Goal: Task Accomplishment & Management: Complete application form

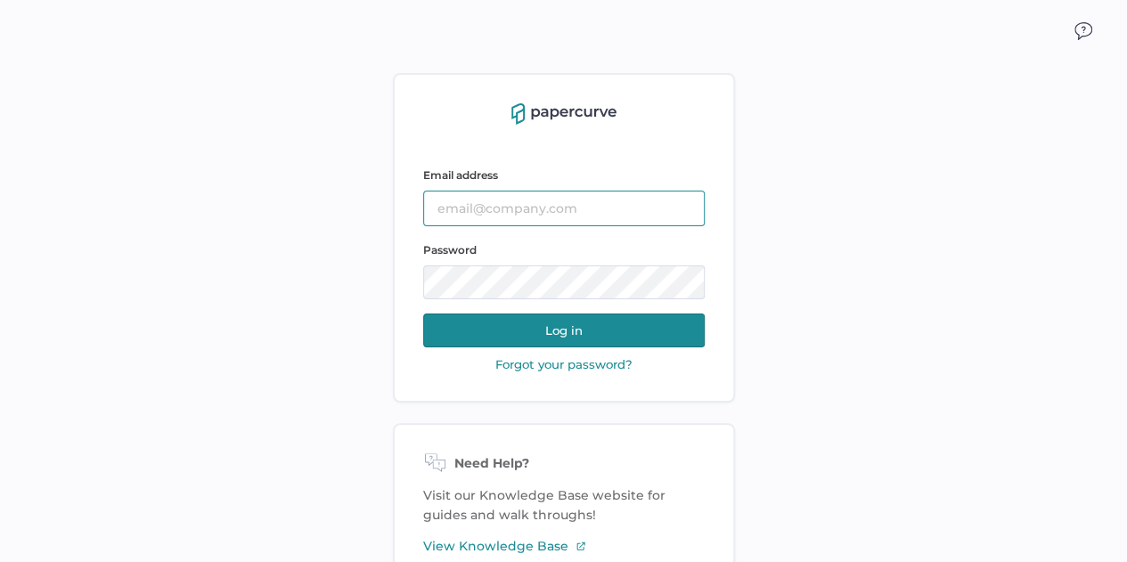
type input "sclement@saolrx.com"
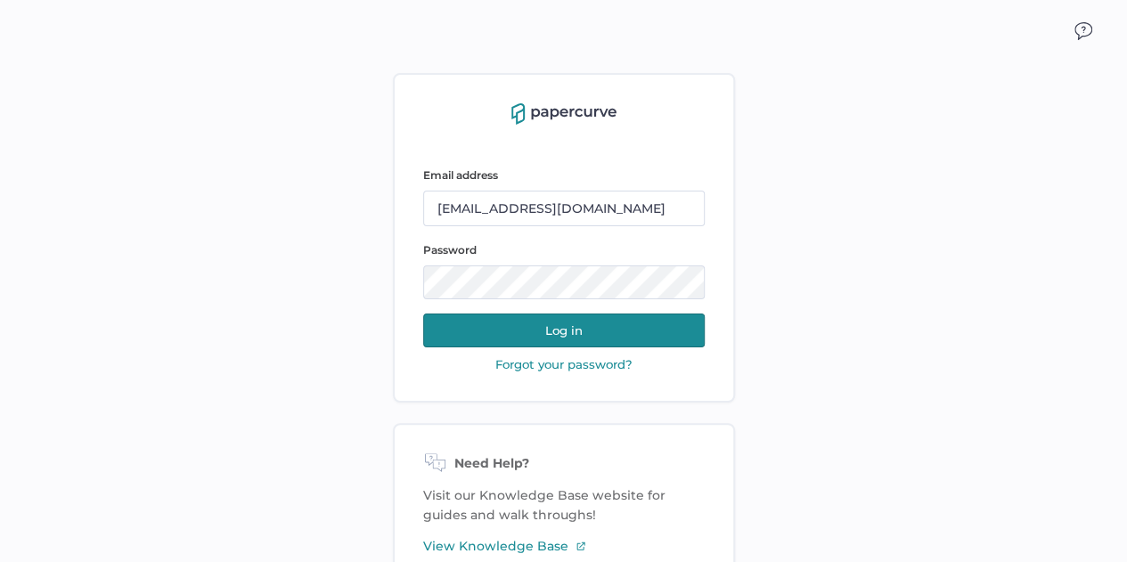
click at [592, 336] on button "Log in" at bounding box center [563, 331] width 281 height 34
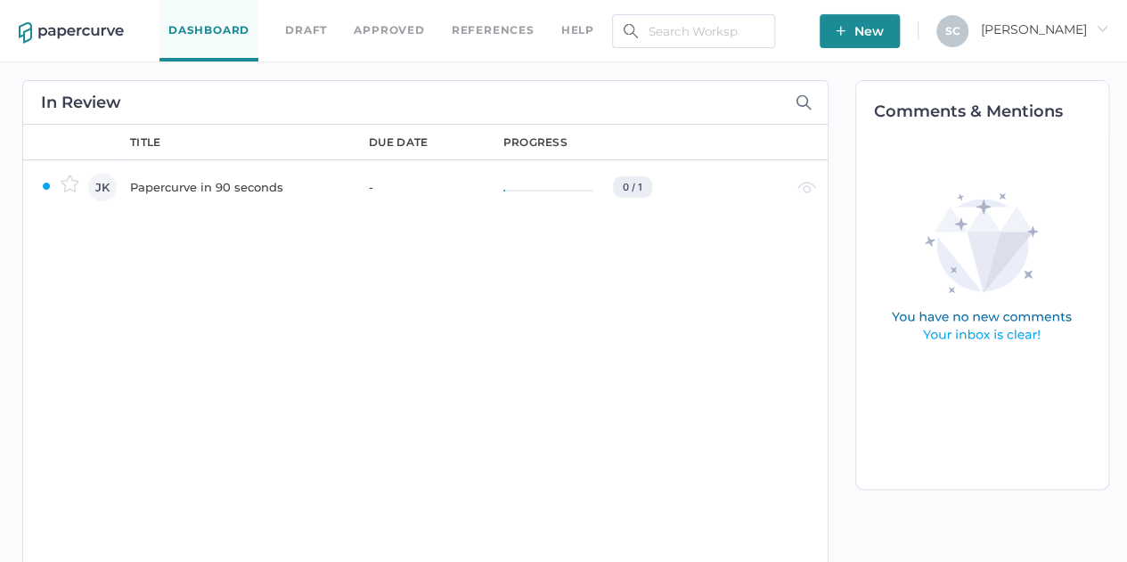
click at [900, 36] on button "New" at bounding box center [859, 31] width 80 height 34
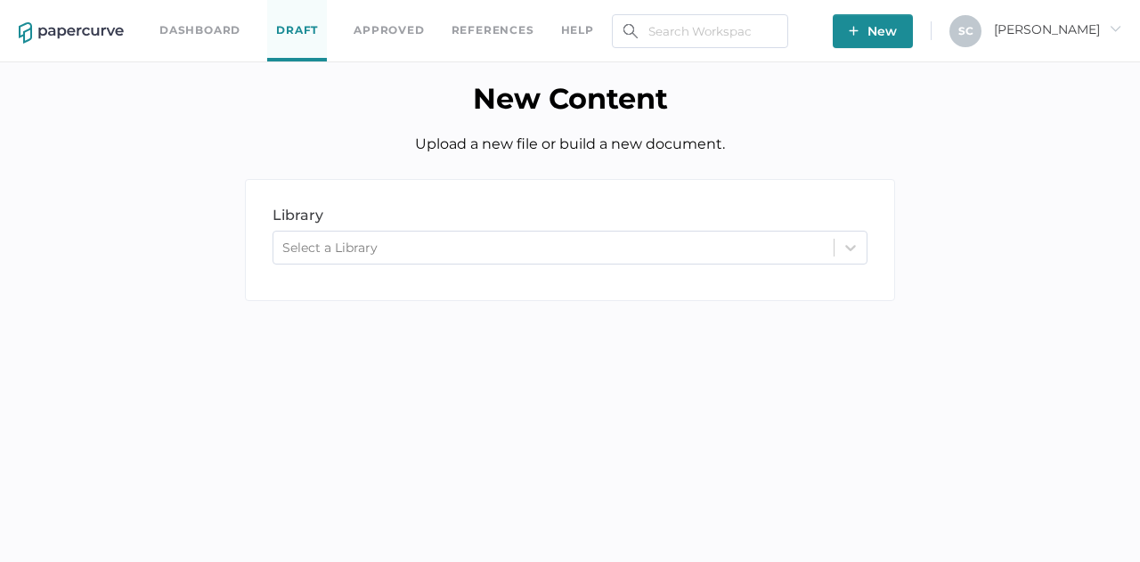
click at [342, 239] on div "Select a Library" at bounding box center [553, 247] width 560 height 27
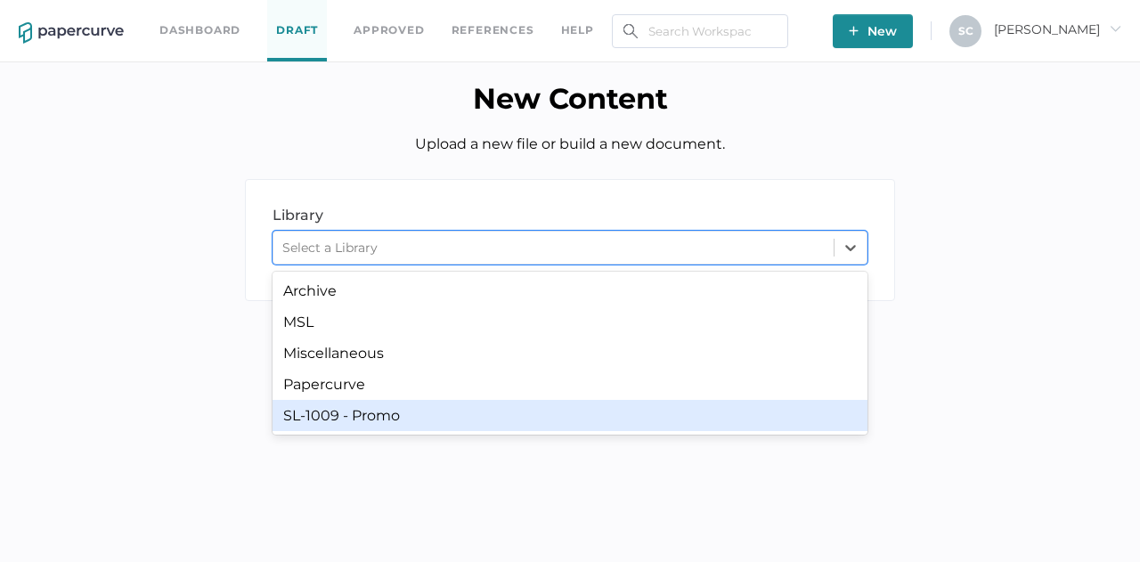
click at [344, 415] on div "SL-1009 - Promo" at bounding box center [570, 415] width 595 height 31
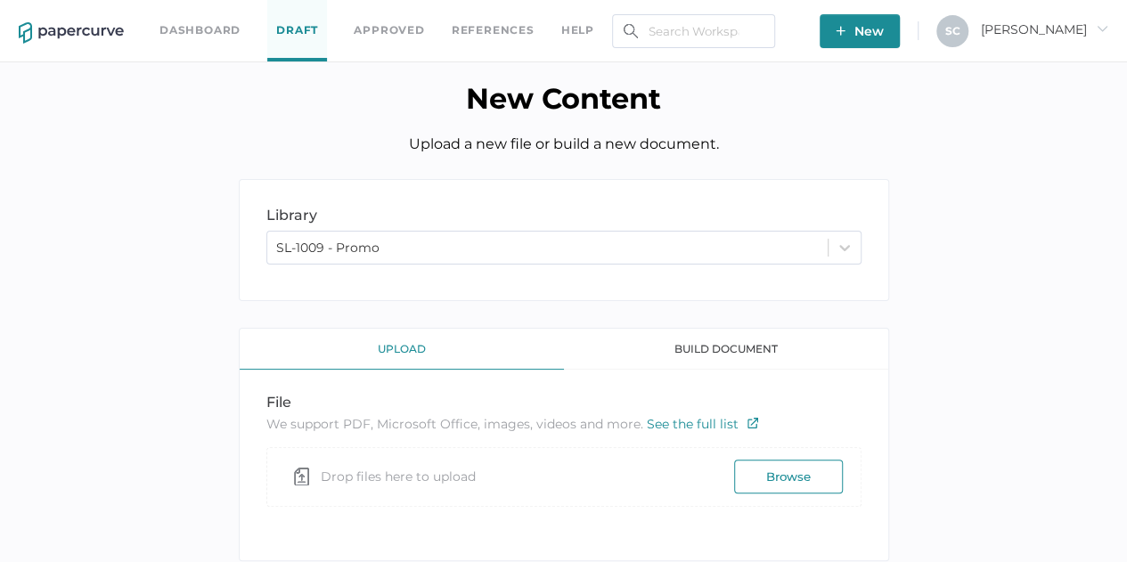
click at [753, 478] on button "Browse" at bounding box center [788, 477] width 109 height 34
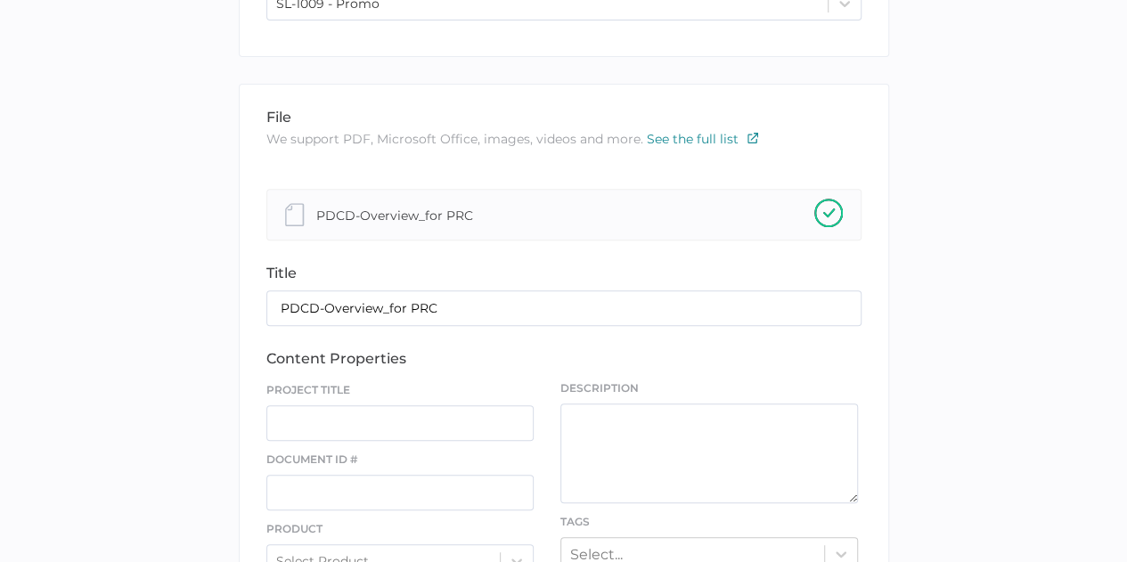
scroll to position [267, 0]
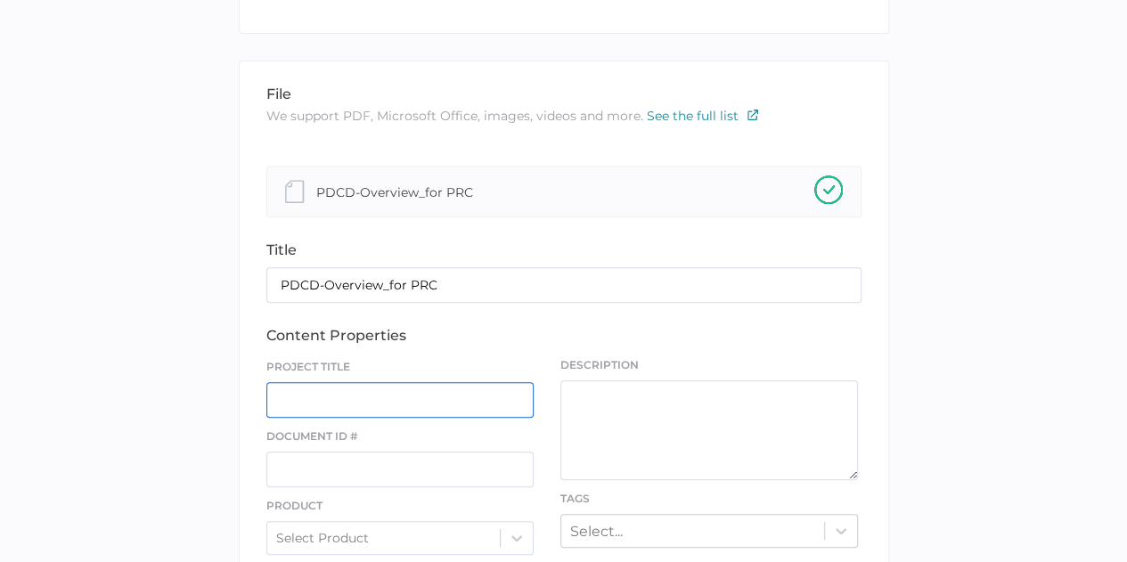
click at [317, 402] on input "text" at bounding box center [400, 400] width 268 height 36
type input "PDCD Overview"
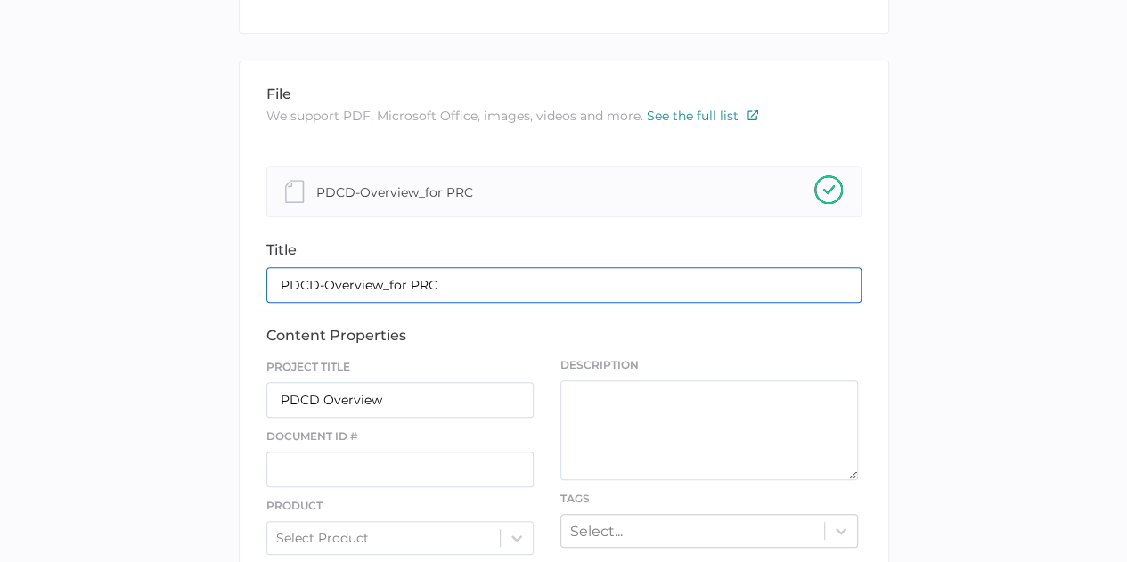
drag, startPoint x: 438, startPoint y: 281, endPoint x: 202, endPoint y: 277, distance: 236.1
click at [202, 277] on div "library LIBRARY SL-1009 - Promo file We support PDF, Microsoft Office, images, …" at bounding box center [563, 532] width 1100 height 1240
type input "PDCD Overview for Patient Advocacy"
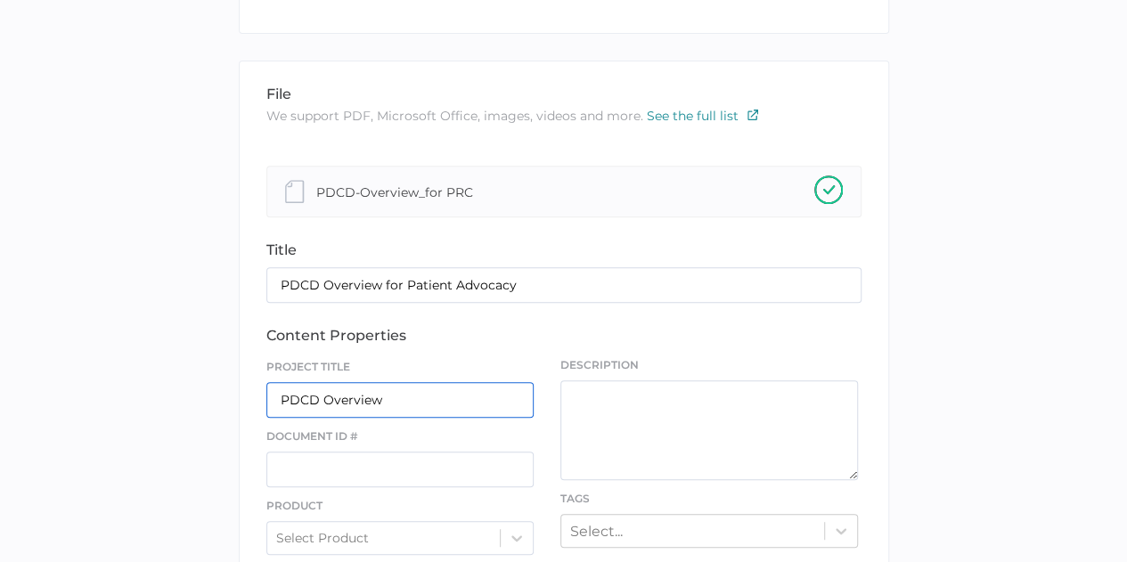
click at [379, 398] on input "PDCD Overview" at bounding box center [400, 400] width 268 height 36
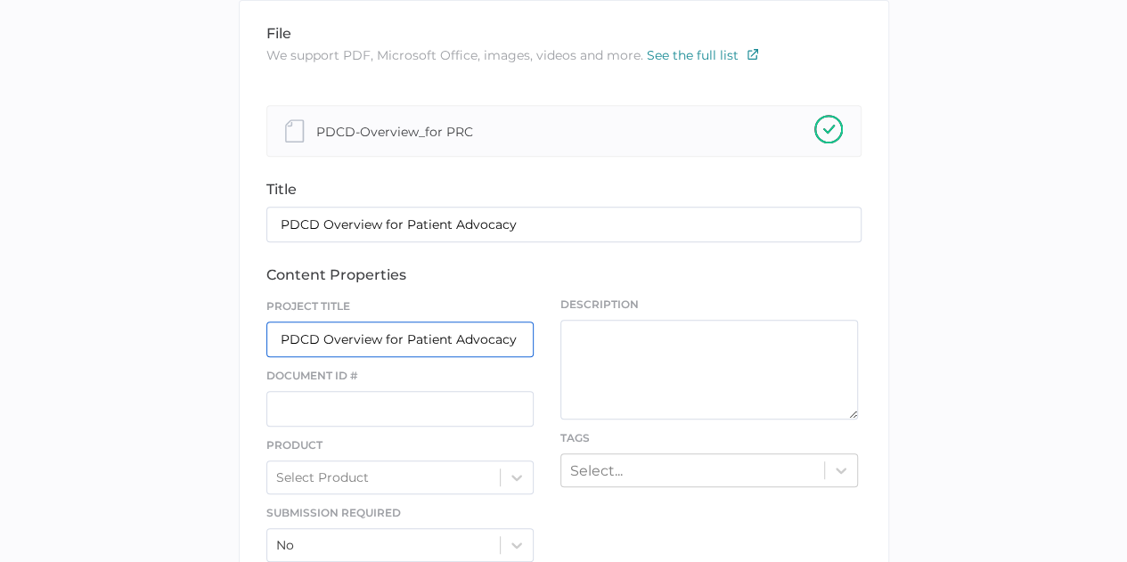
scroll to position [356, 0]
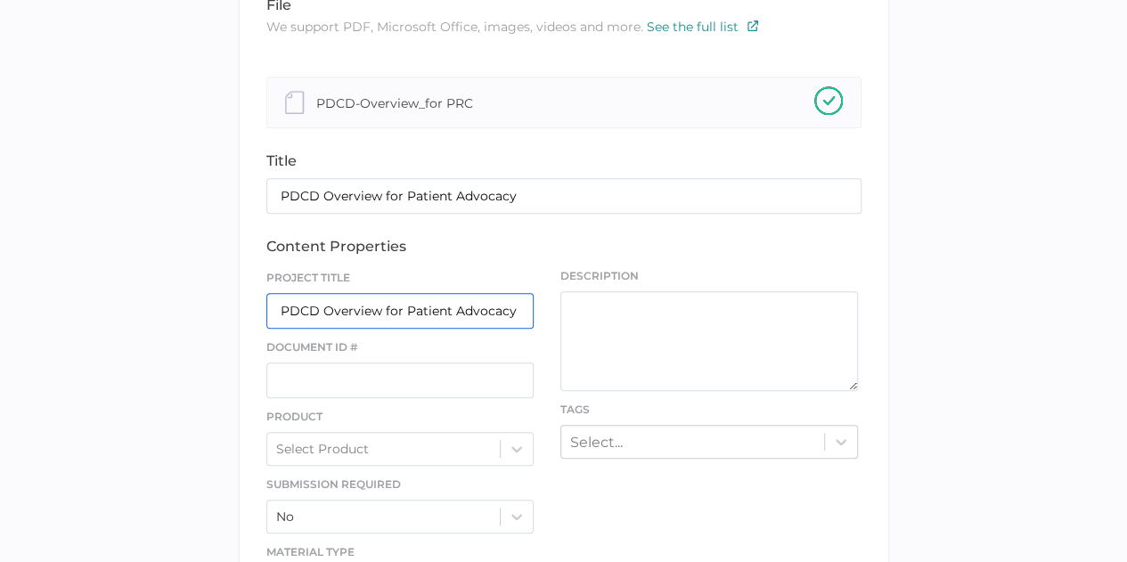
type input "PDCD Overview for Patient Advocacy"
click at [326, 377] on input "text" at bounding box center [400, 380] width 268 height 36
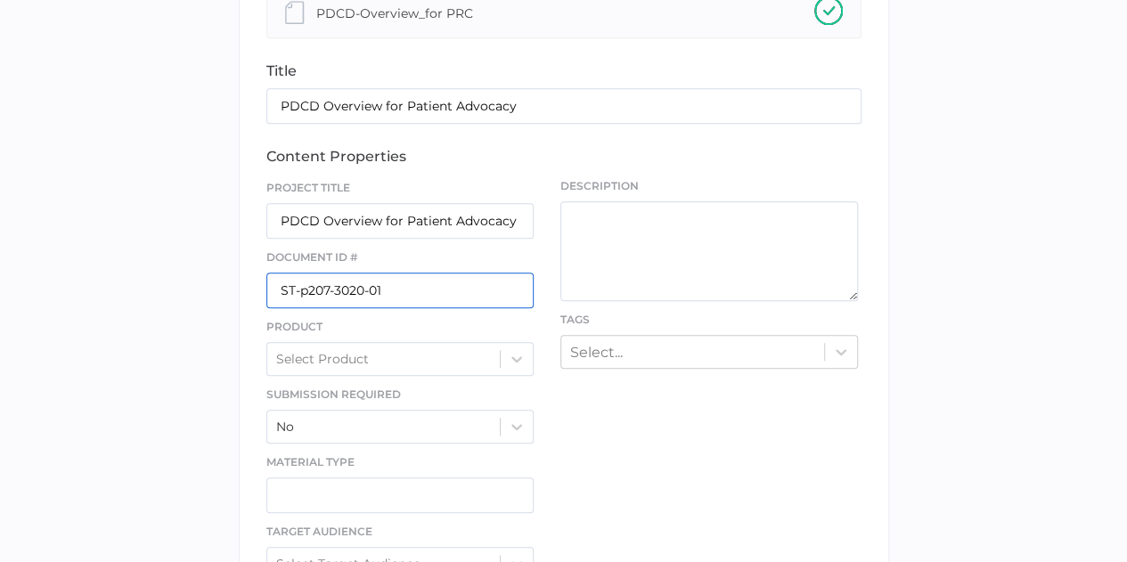
scroll to position [534, 0]
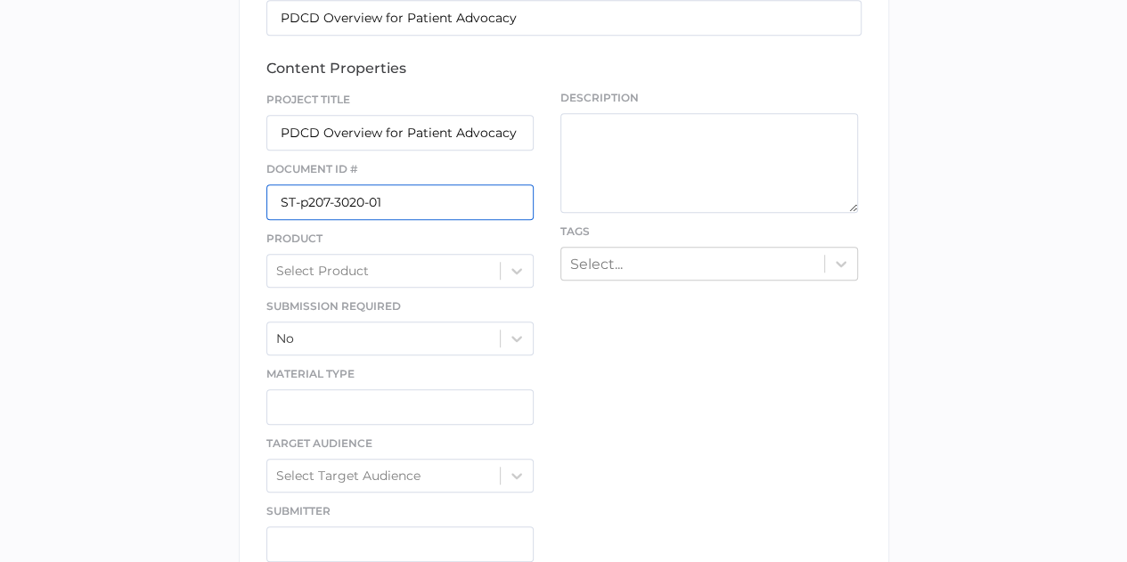
click at [300, 198] on input "ST-p207-3020-01" at bounding box center [400, 202] width 268 height 36
type input "ST-P207-3020-01"
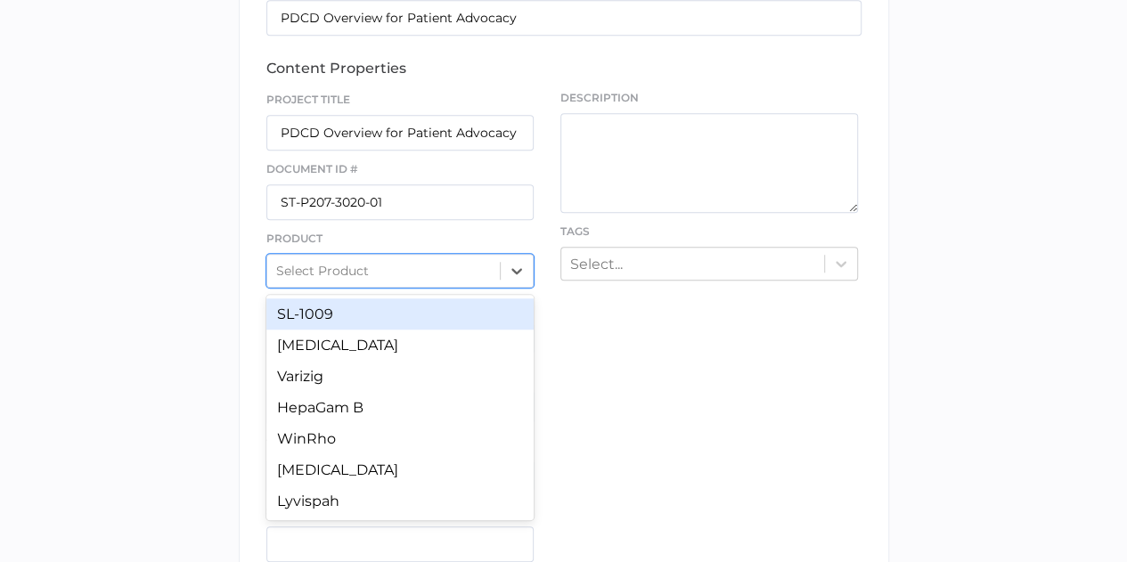
click at [520, 268] on icon at bounding box center [516, 271] width 11 height 6
click at [351, 313] on div "SL-1009" at bounding box center [400, 313] width 268 height 31
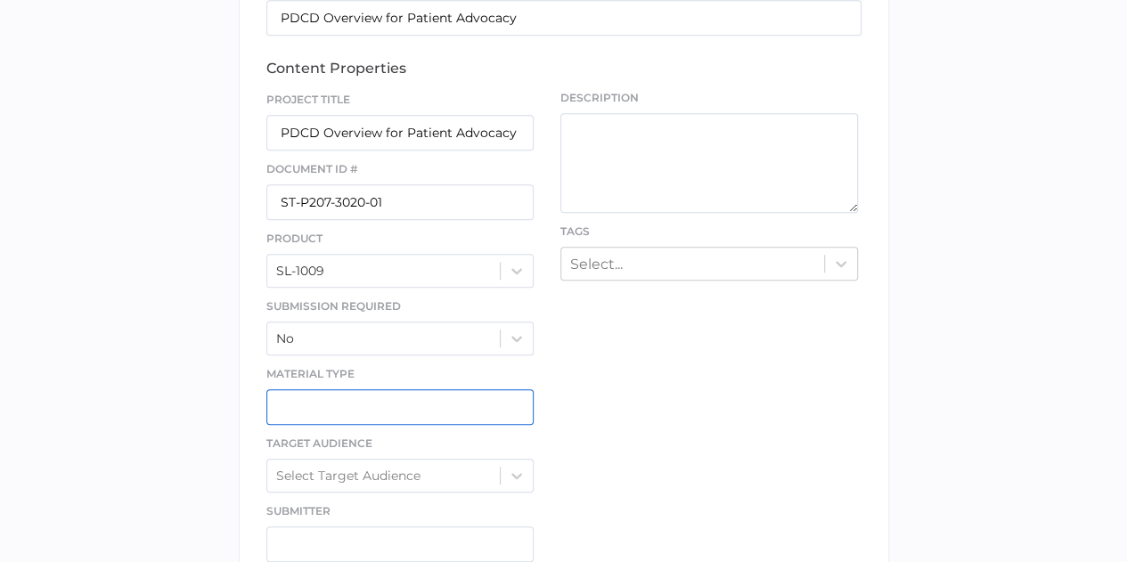
click at [362, 395] on input "text" at bounding box center [400, 407] width 268 height 36
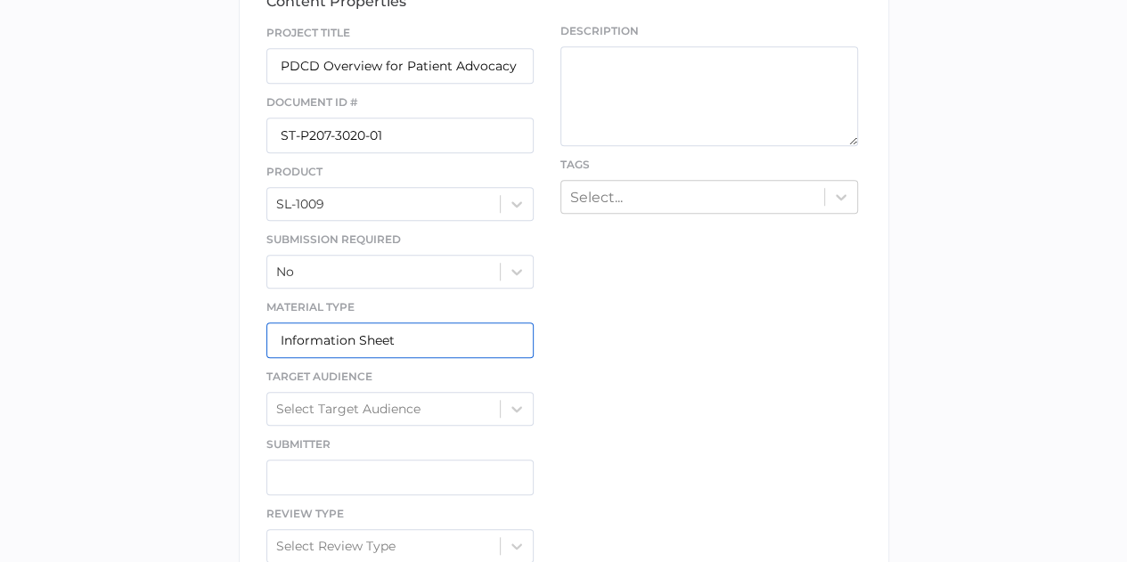
scroll to position [713, 0]
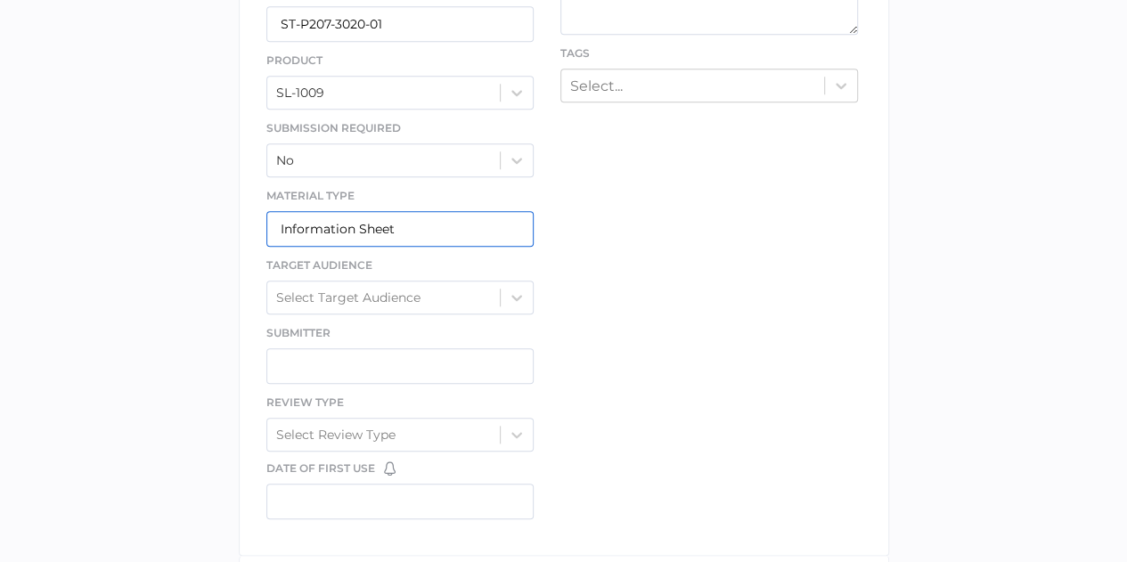
type input "Information Sheet"
click at [509, 281] on div at bounding box center [517, 297] width 32 height 32
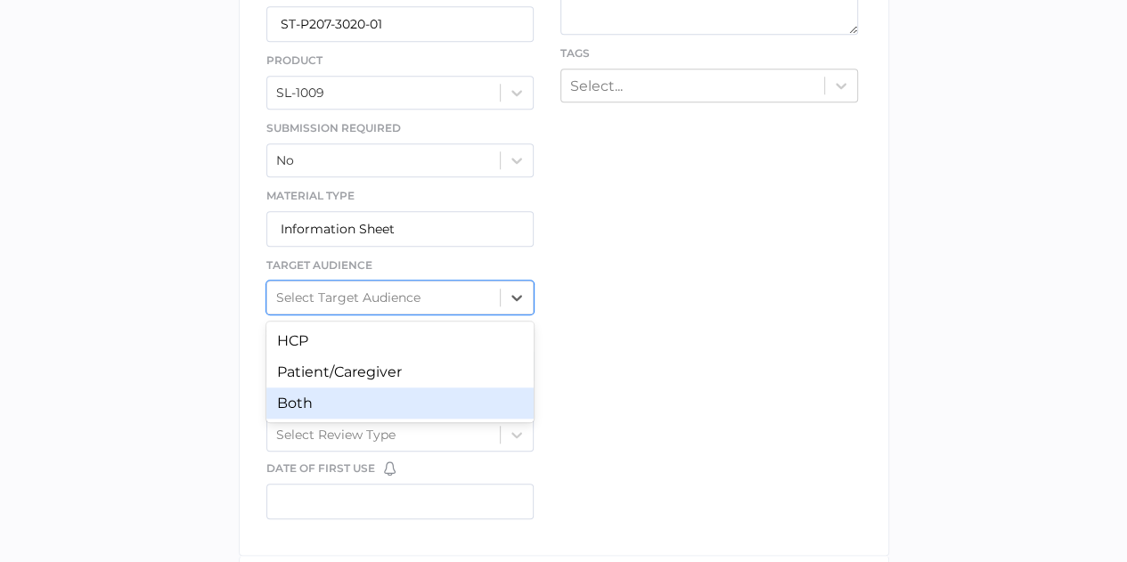
click at [380, 395] on div "Both" at bounding box center [400, 402] width 268 height 31
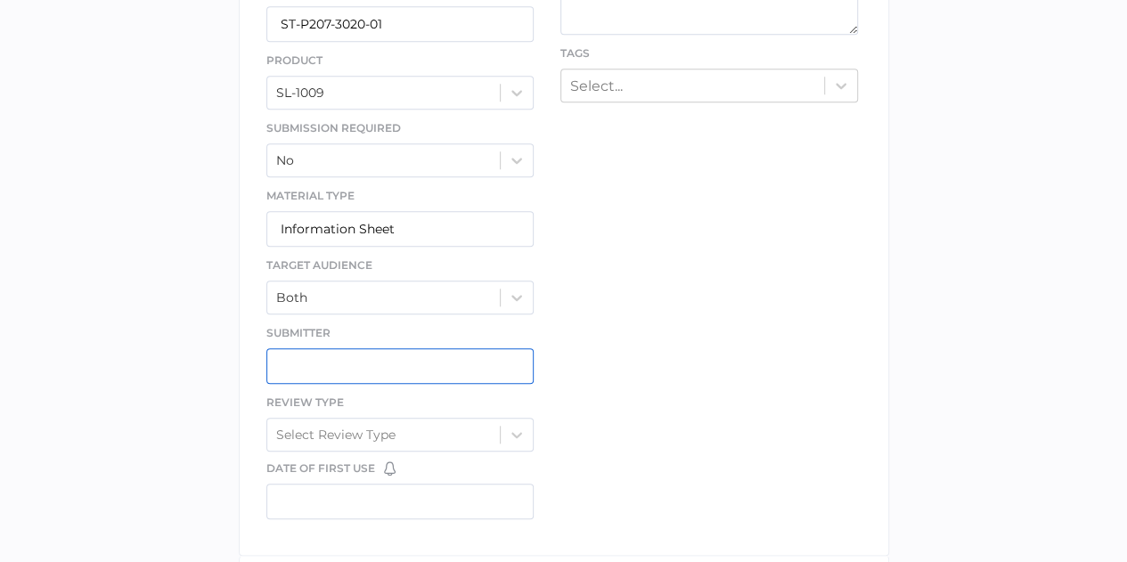
click at [306, 375] on input "text" at bounding box center [400, 366] width 268 height 36
type input "[PERSON_NAME]"
click at [516, 434] on icon at bounding box center [517, 435] width 18 height 18
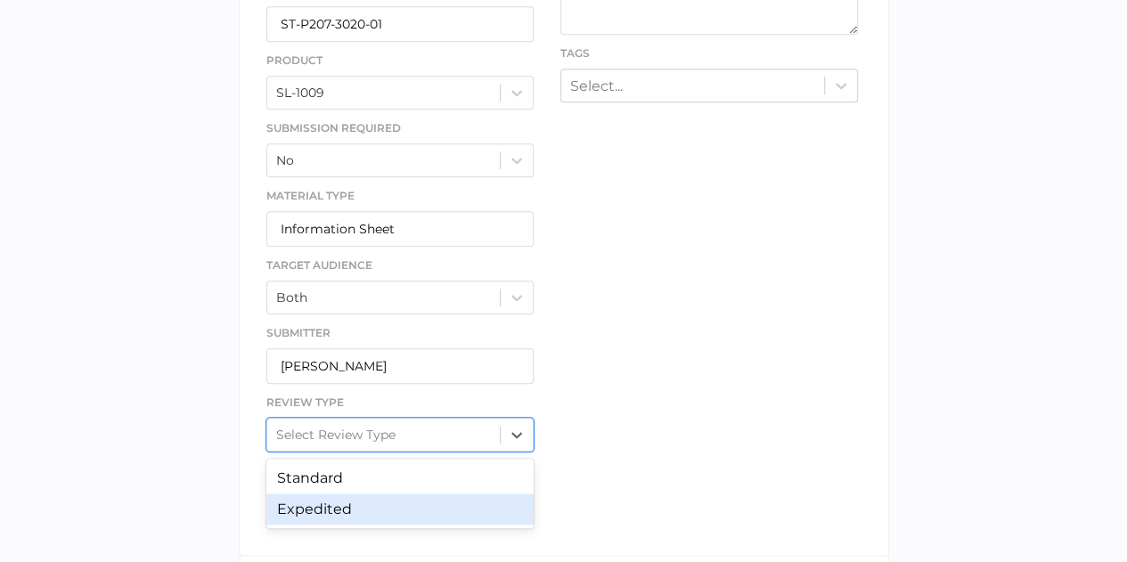
click at [417, 509] on div "Expedited" at bounding box center [400, 508] width 268 height 31
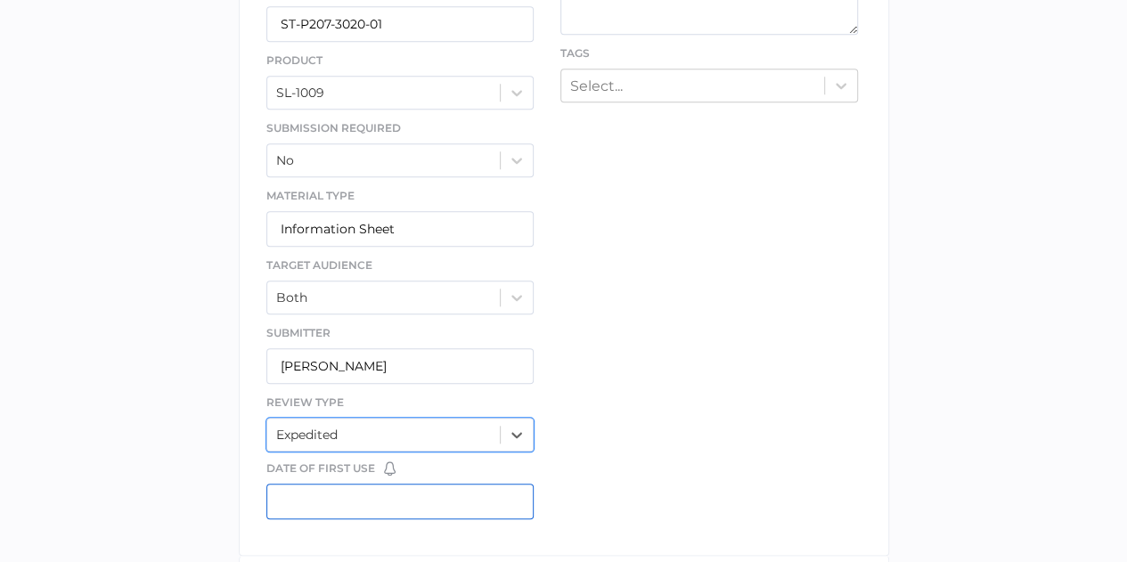
click at [359, 485] on input "text" at bounding box center [400, 502] width 268 height 36
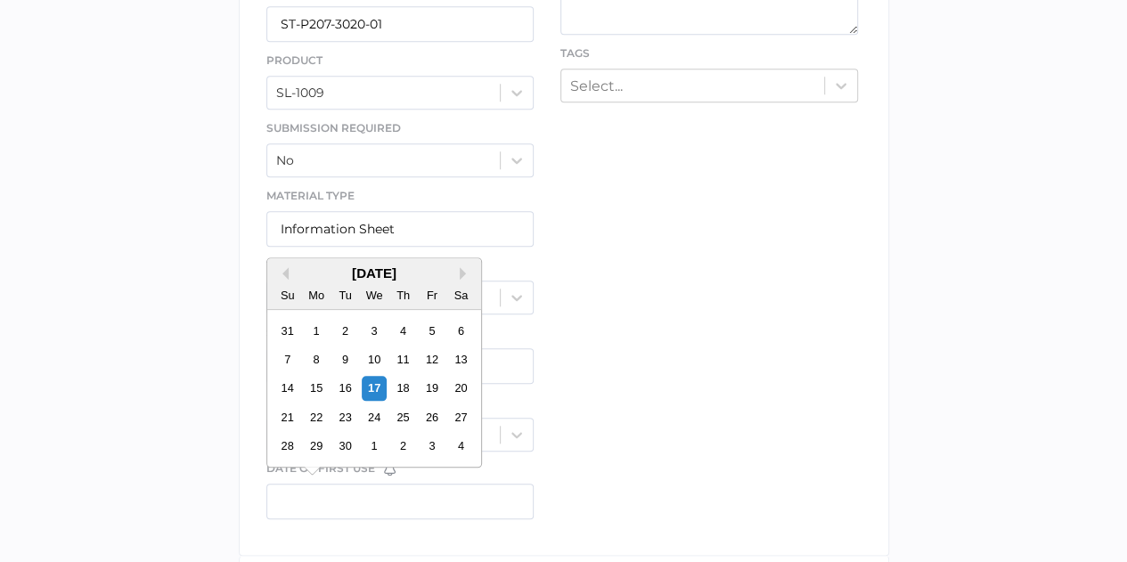
click at [429, 388] on div "19" at bounding box center [431, 388] width 24 height 24
type input "[DATE]"
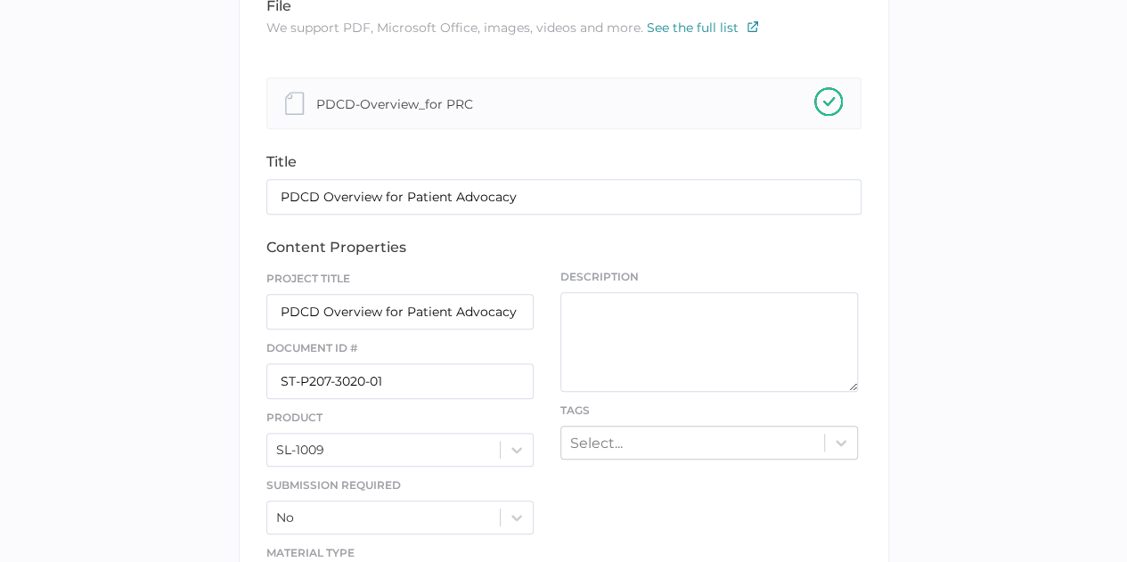
scroll to position [356, 0]
click at [591, 305] on textarea at bounding box center [708, 341] width 297 height 100
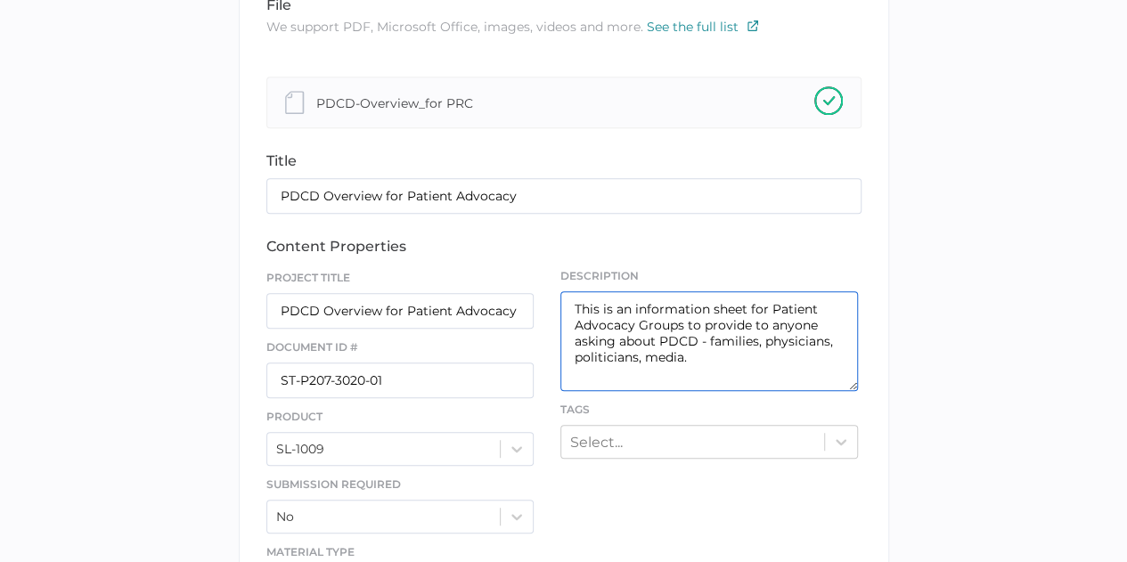
drag, startPoint x: 575, startPoint y: 305, endPoint x: 725, endPoint y: 346, distance: 155.1
click at [725, 346] on textarea "This is an information sheet for Patient Advocacy Groups to provide to anyone a…" at bounding box center [708, 341] width 297 height 100
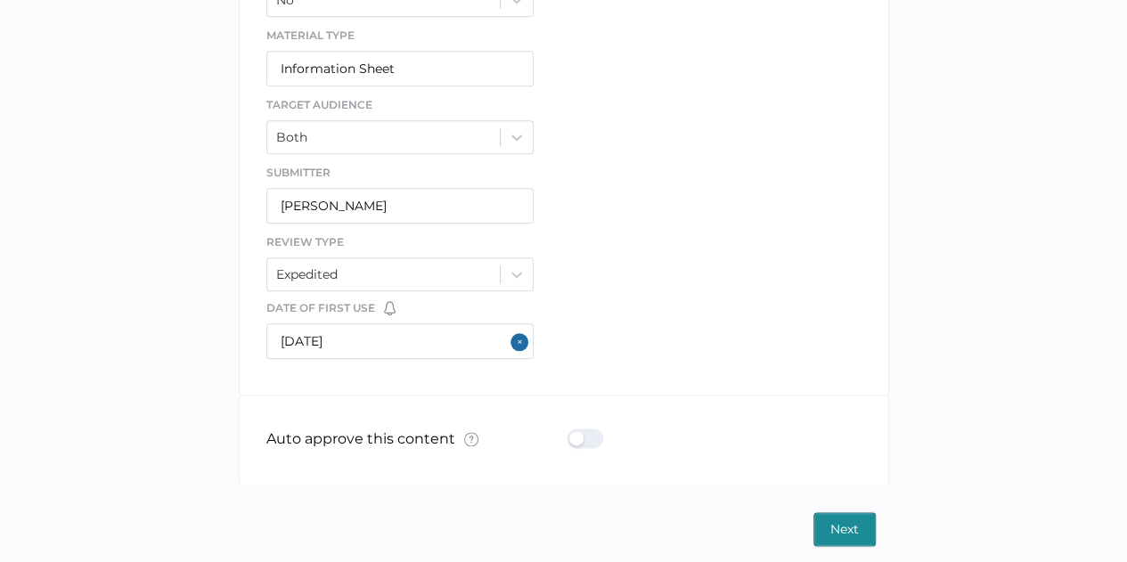
scroll to position [876, 0]
type textarea "This is an information sheet for Patient Advocacy Groups to provide to anyone a…"
click at [830, 513] on span "Next" at bounding box center [844, 525] width 29 height 32
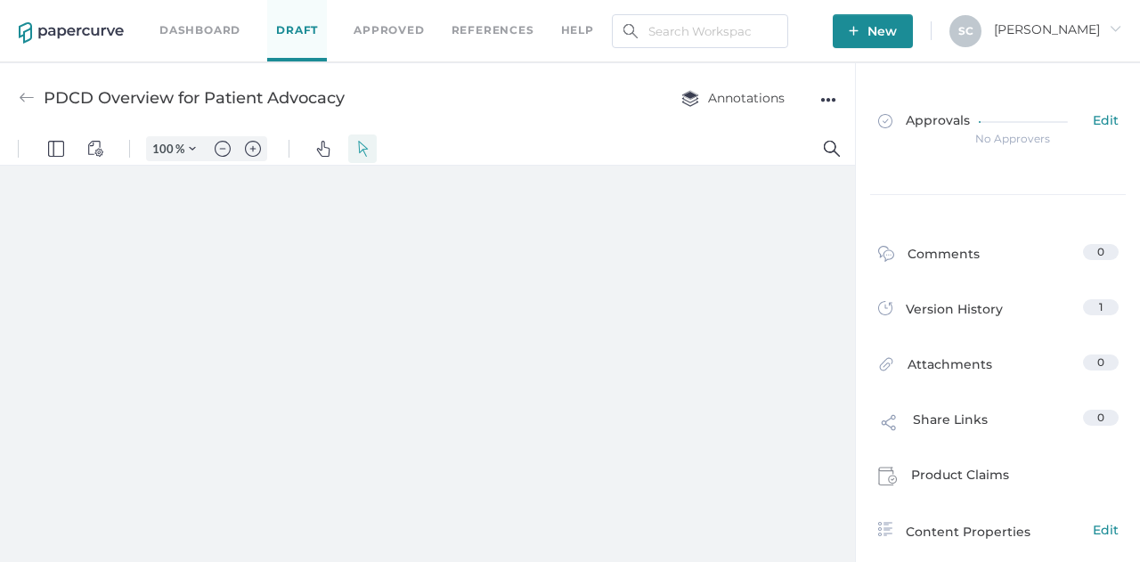
type input "57"
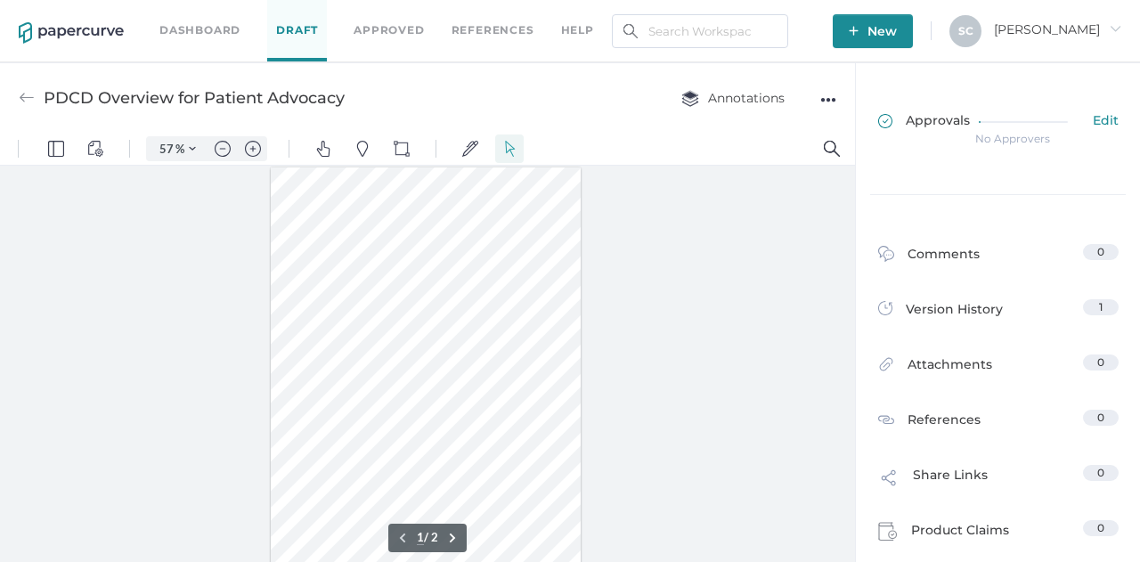
click at [1098, 120] on span "Edit" at bounding box center [1106, 122] width 26 height 20
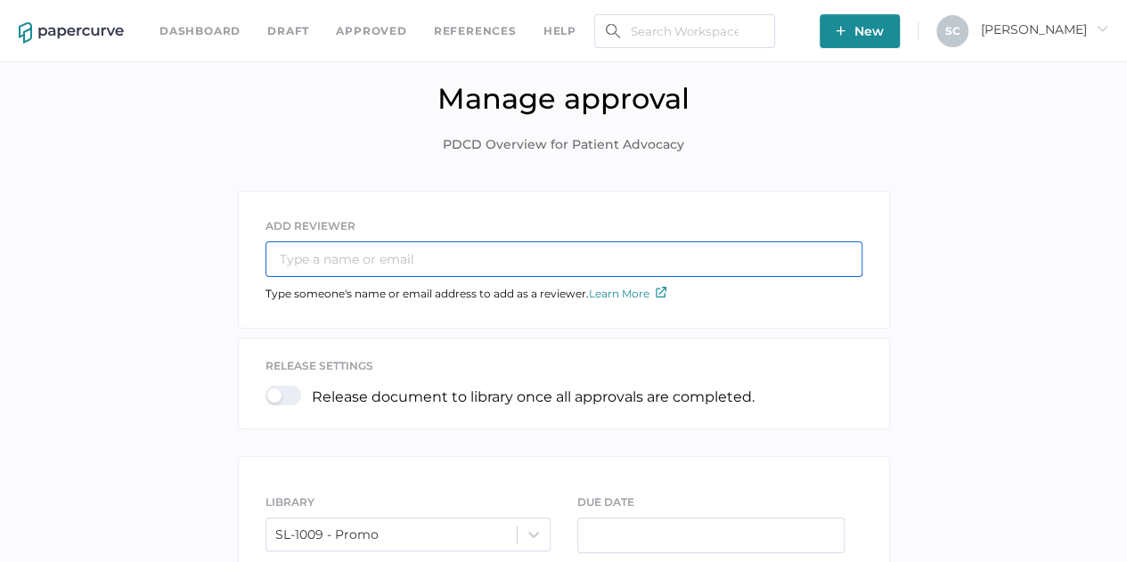
click at [445, 263] on input "text" at bounding box center [563, 259] width 597 height 36
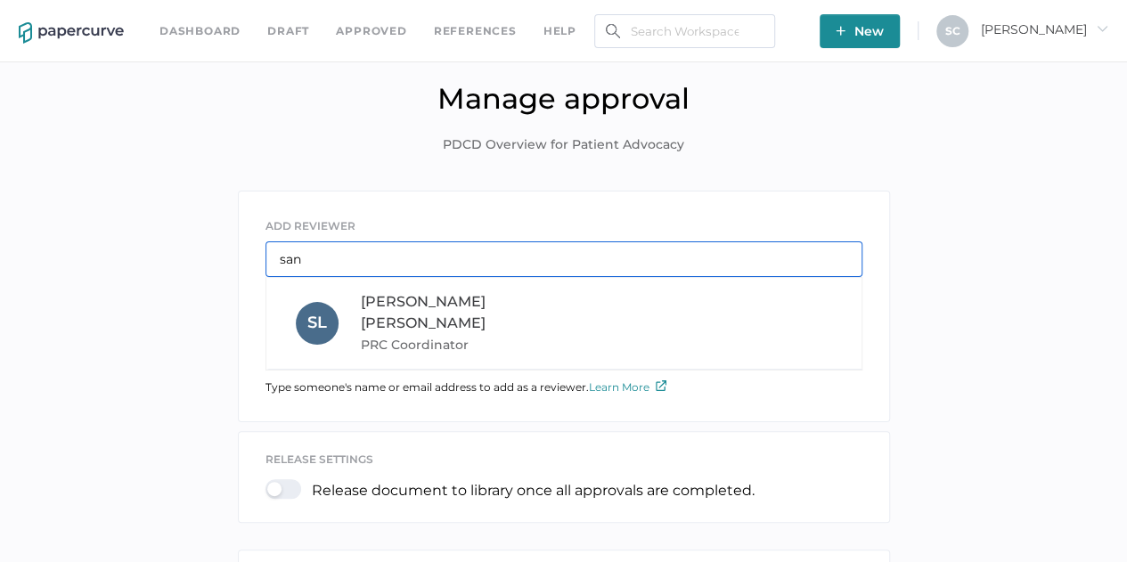
type input "san"
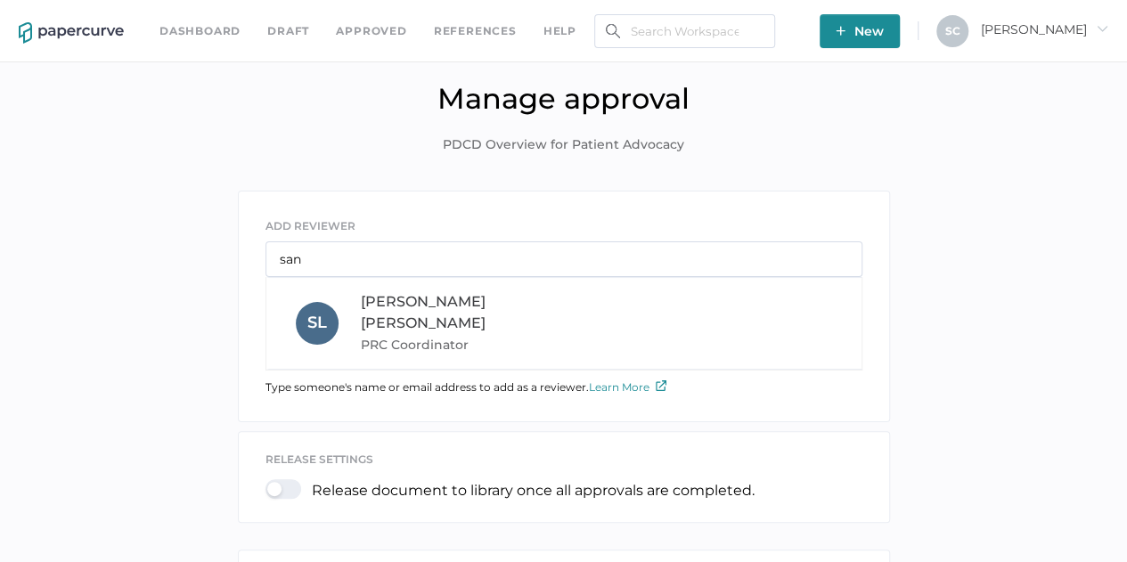
click at [440, 297] on div "[PERSON_NAME] PRC Coordinator" at bounding box center [481, 323] width 241 height 64
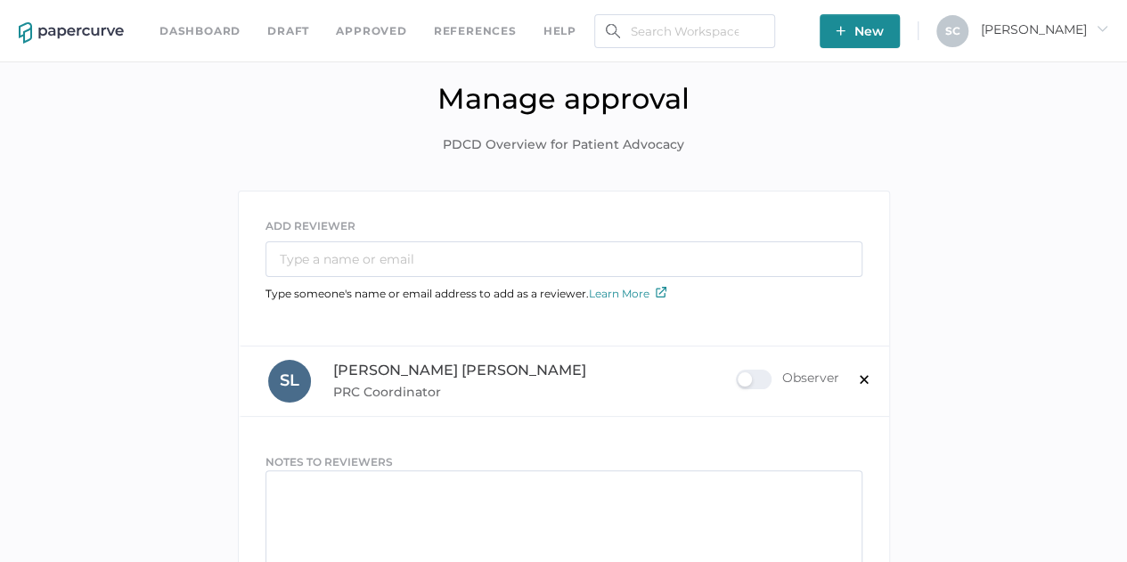
scroll to position [178, 0]
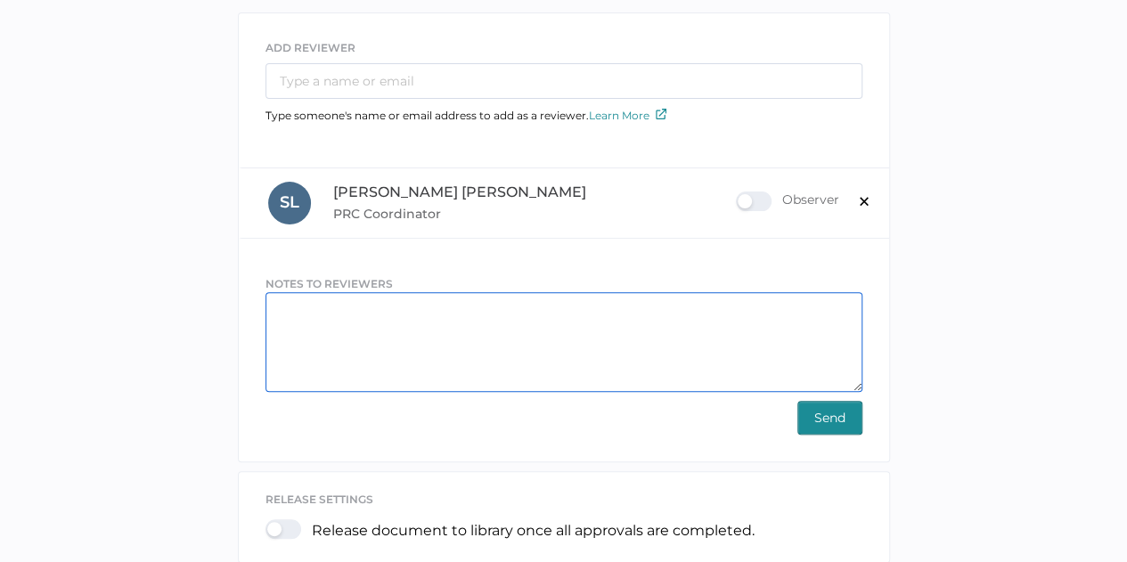
click at [305, 304] on textarea at bounding box center [563, 342] width 597 height 100
paste textarea "This is an information sheet for Patient Advocacy Groups to provide to anyone a…"
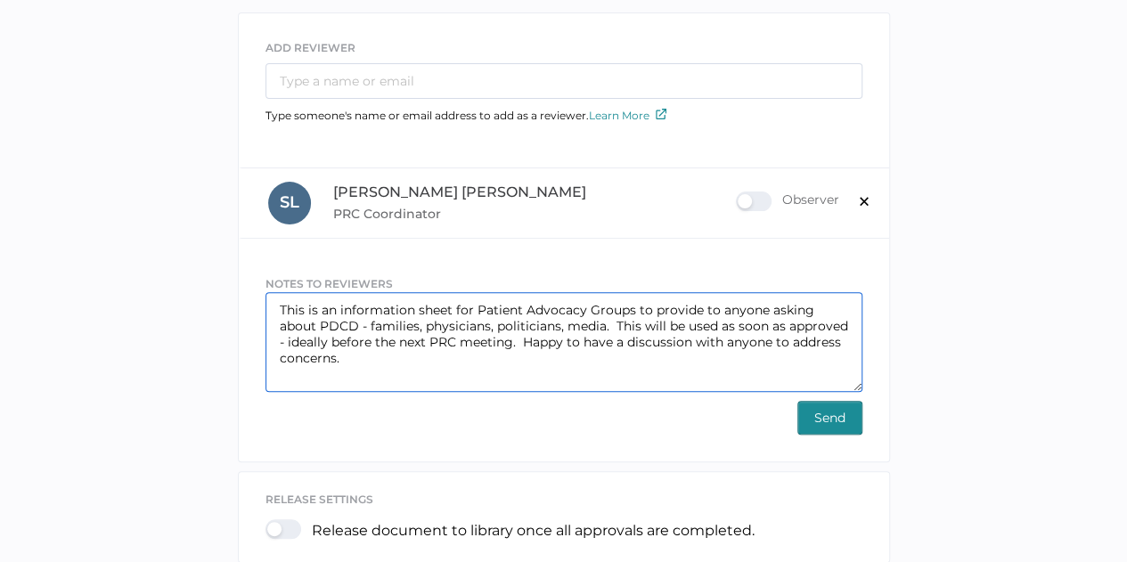
type textarea "This is an information sheet for Patient Advocacy Groups to provide to anyone a…"
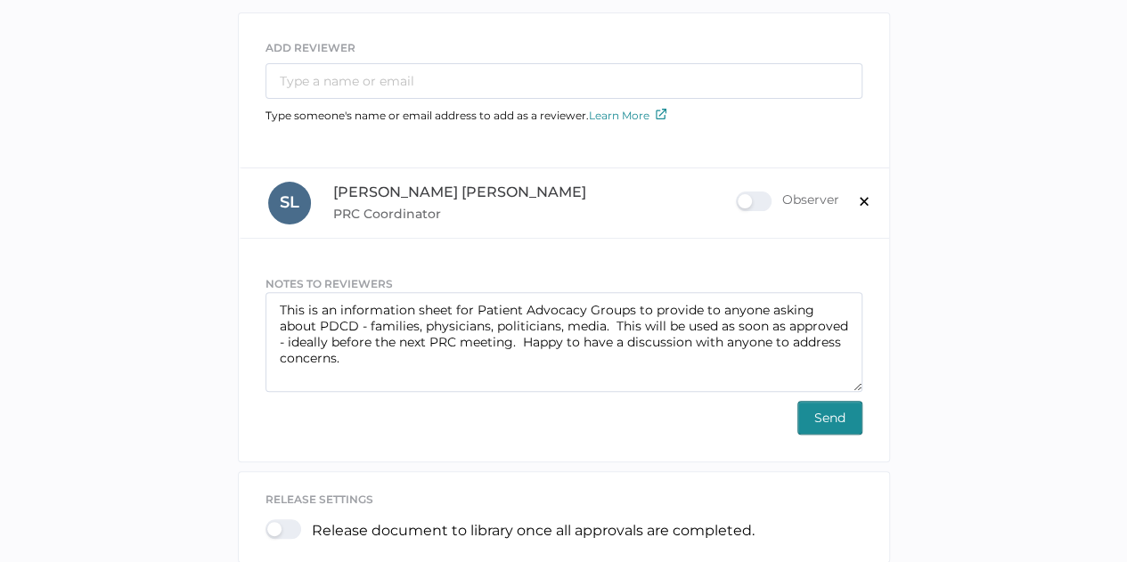
click at [835, 411] on span "Send" at bounding box center [829, 418] width 31 height 32
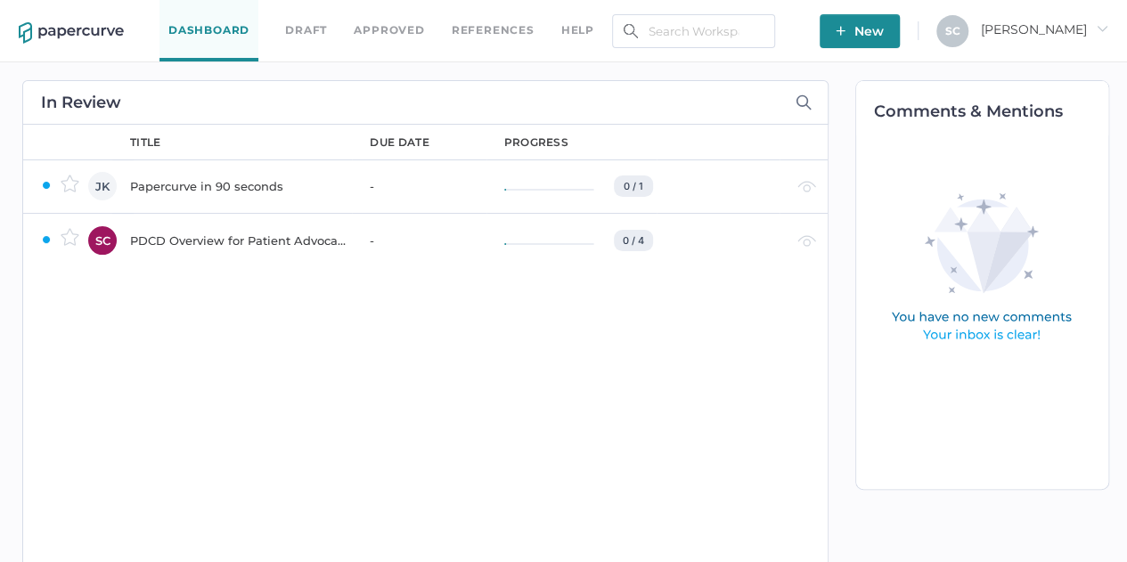
click at [287, 243] on div "PDCD Overview for Patient Advocacy" at bounding box center [239, 240] width 218 height 21
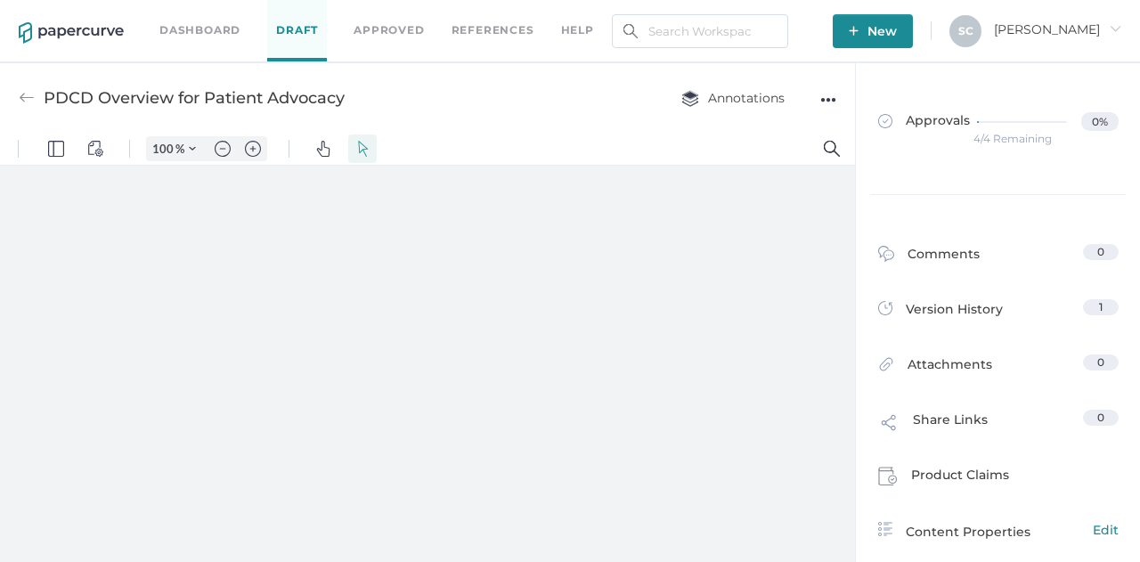
type input "57"
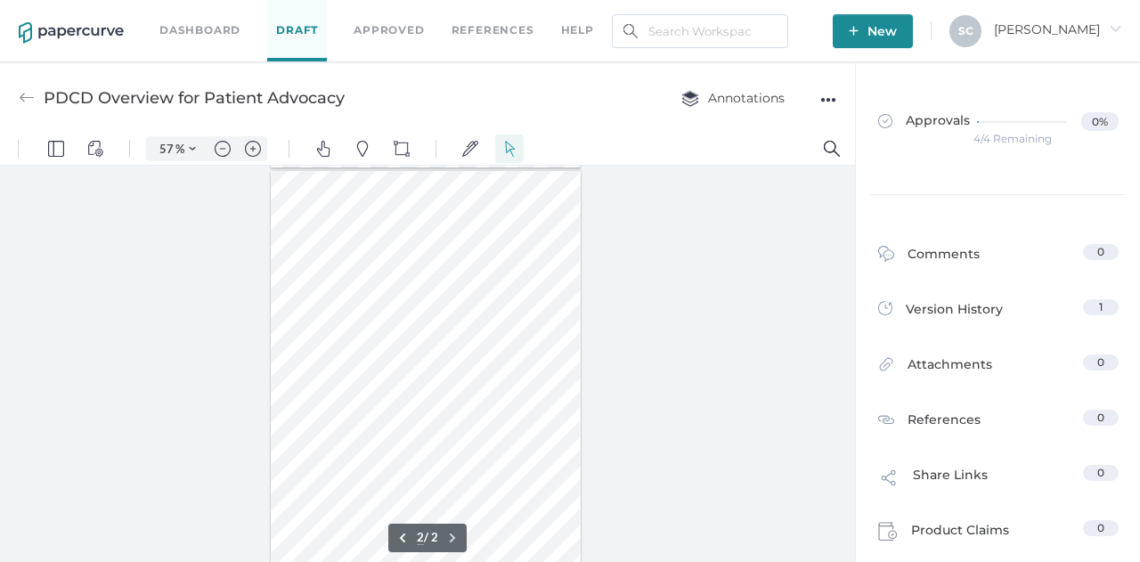
scroll to position [403, 0]
type input "1"
